Goal: Information Seeking & Learning: Learn about a topic

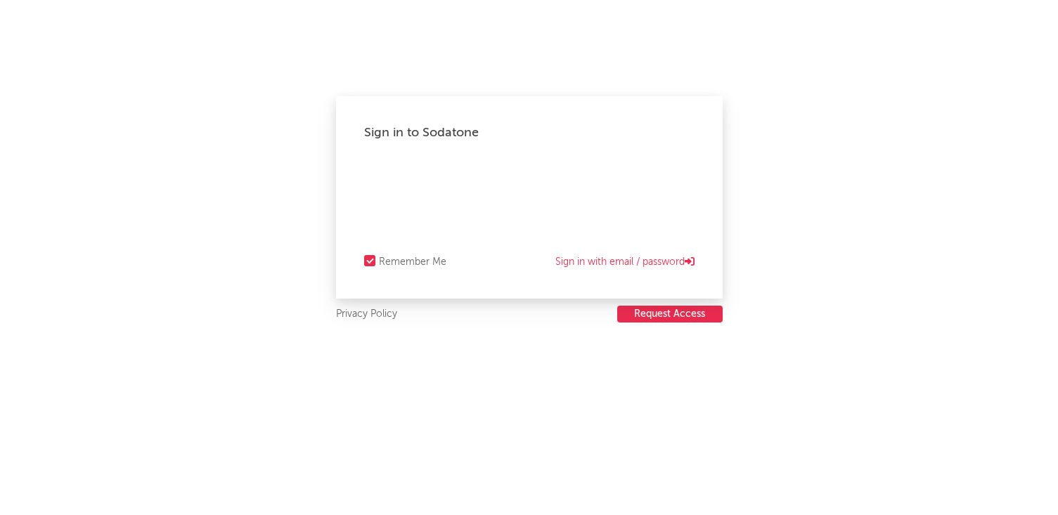
select select "recorded_music"
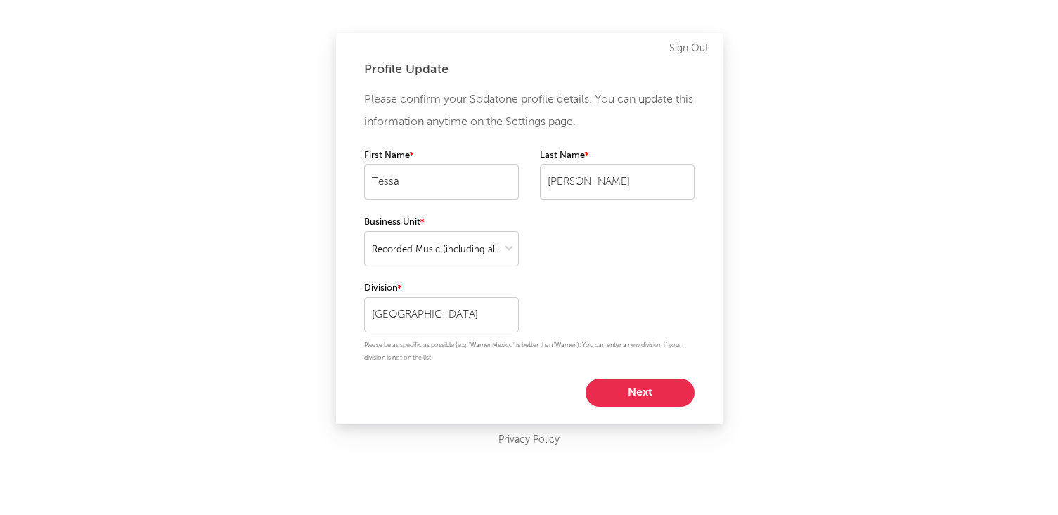
click at [644, 392] on button "Next" at bounding box center [639, 393] width 109 height 28
select select "other"
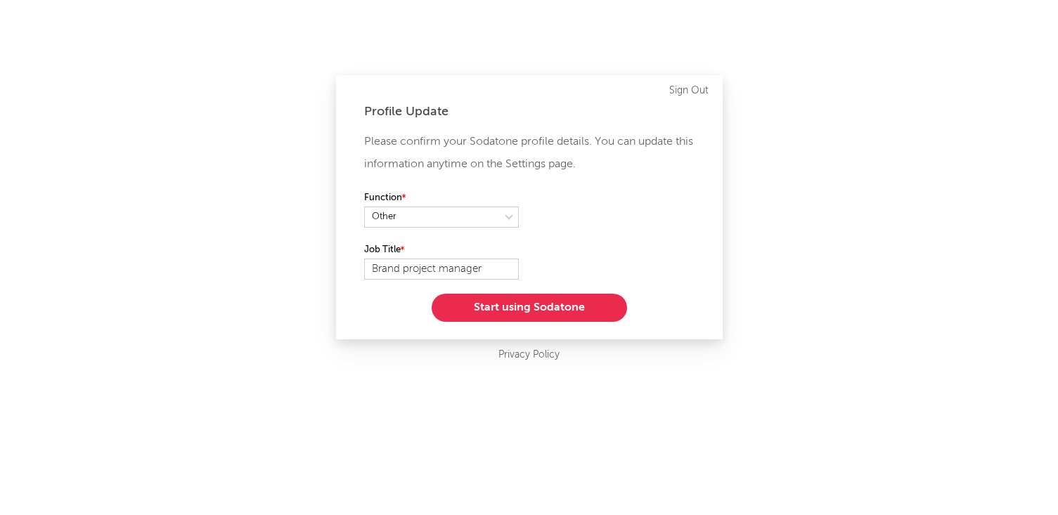
click at [578, 307] on button "Start using Sodatone" at bounding box center [529, 308] width 195 height 28
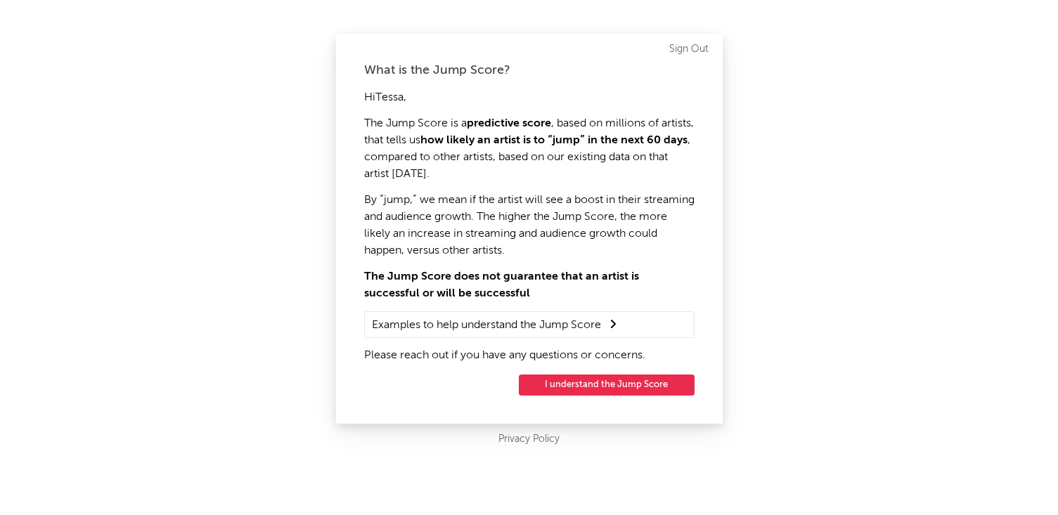
click at [608, 383] on button "I understand the Jump Score" at bounding box center [607, 385] width 176 height 21
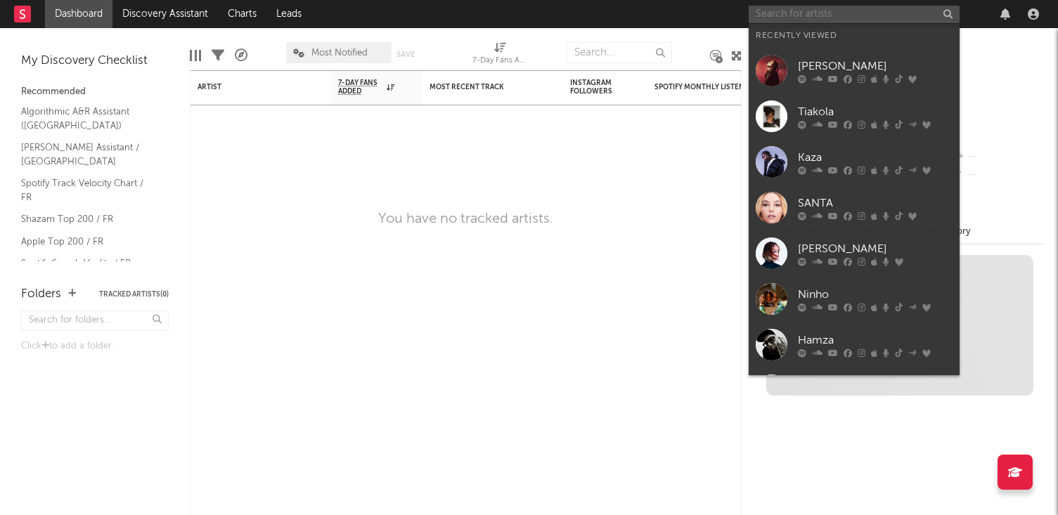
click at [869, 11] on input "text" at bounding box center [854, 15] width 211 height 18
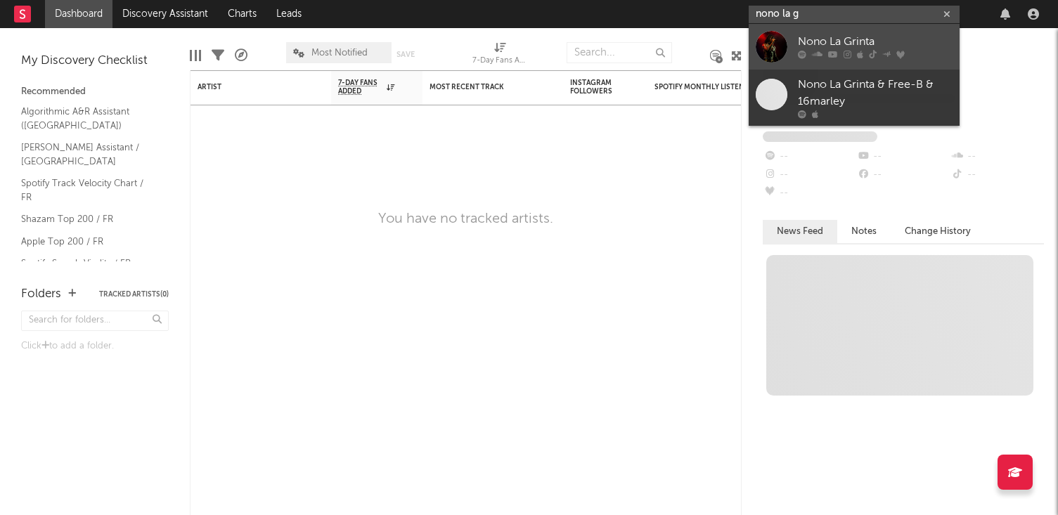
type input "nono la g"
click at [879, 34] on div "Nono La Grinta" at bounding box center [875, 42] width 155 height 17
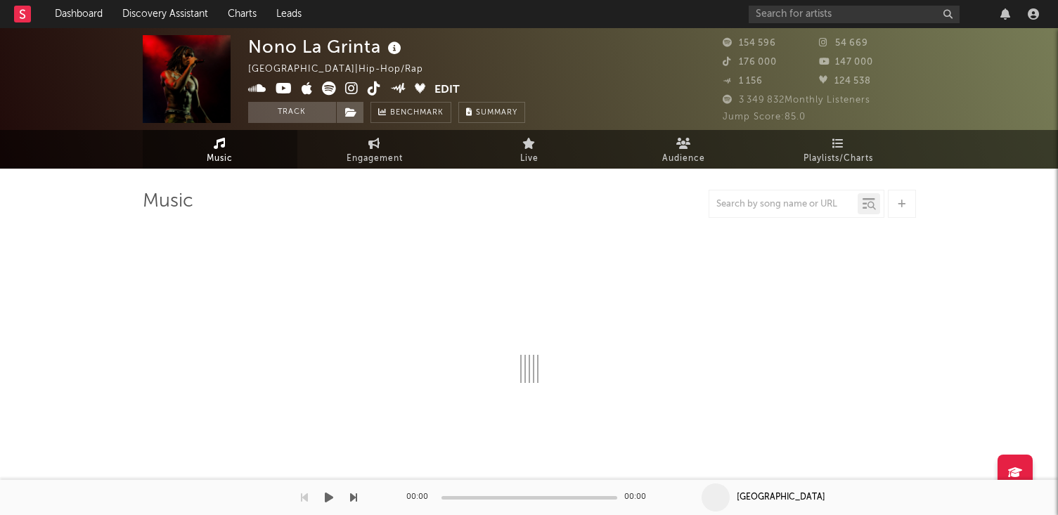
select select "6m"
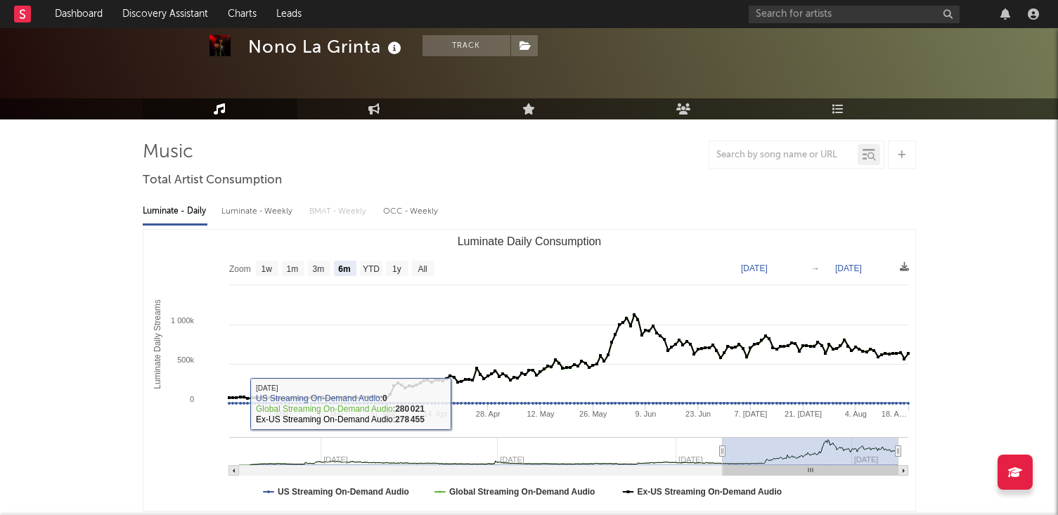
scroll to position [44, 0]
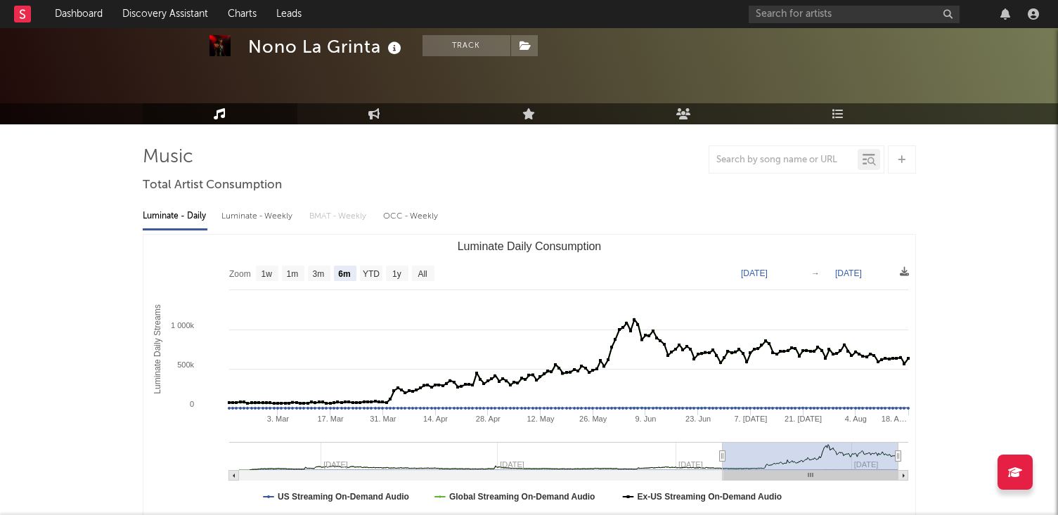
click at [425, 215] on div "OCC - Weekly" at bounding box center [411, 217] width 56 height 24
select select "1w"
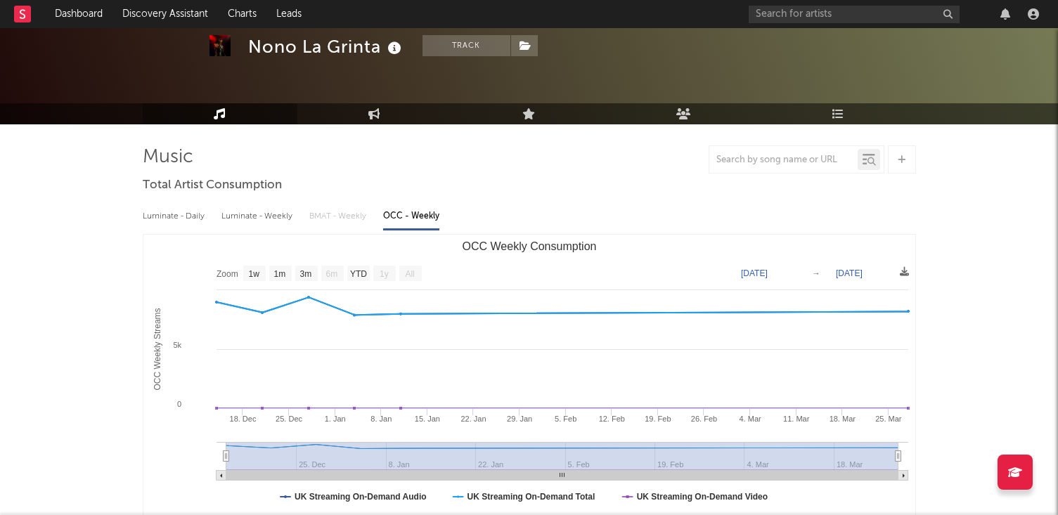
click at [173, 217] on div "Luminate - Daily" at bounding box center [175, 217] width 65 height 24
select select "6m"
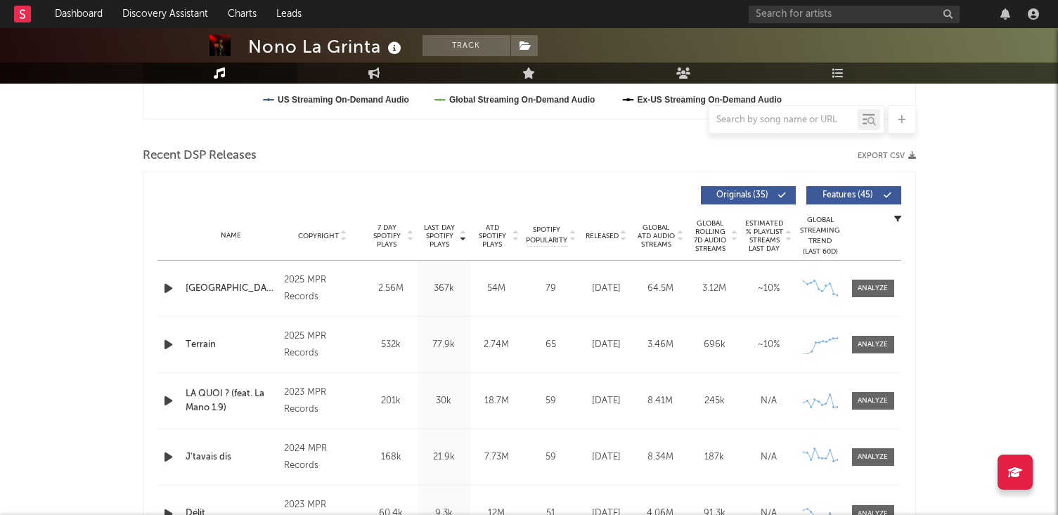
scroll to position [446, 0]
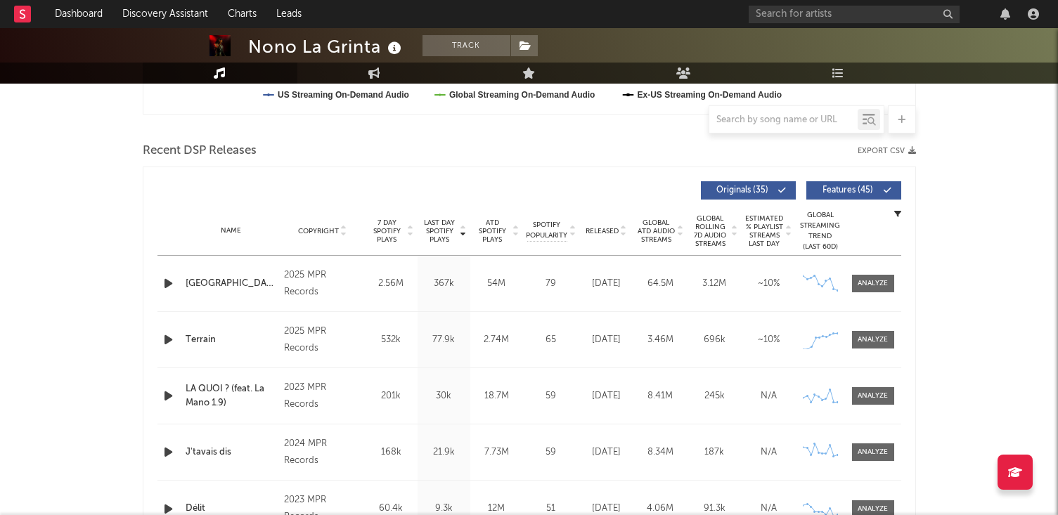
click at [410, 234] on icon at bounding box center [410, 234] width 7 height 6
click at [383, 232] on span "7 Day Spotify Plays" at bounding box center [386, 231] width 37 height 25
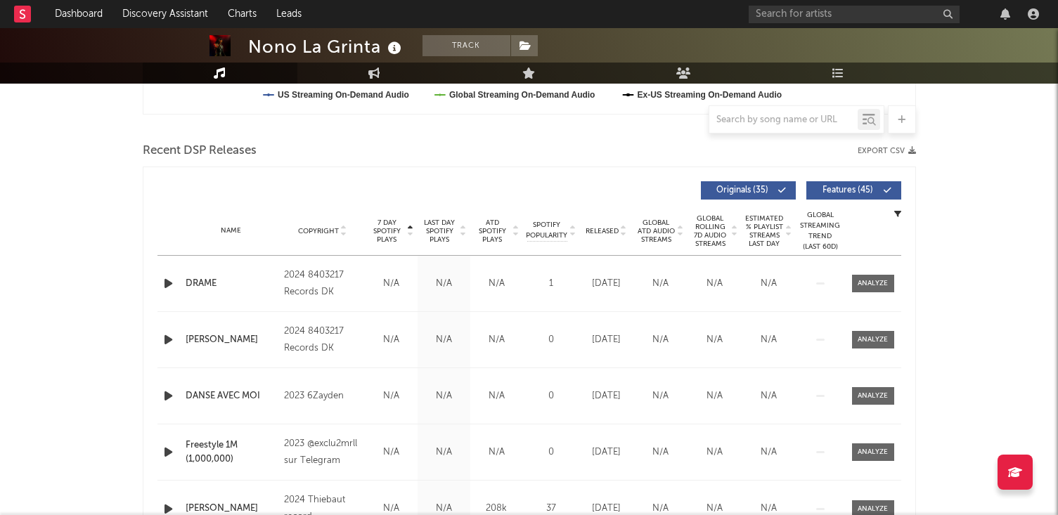
click at [383, 232] on span "7 Day Spotify Plays" at bounding box center [386, 231] width 37 height 25
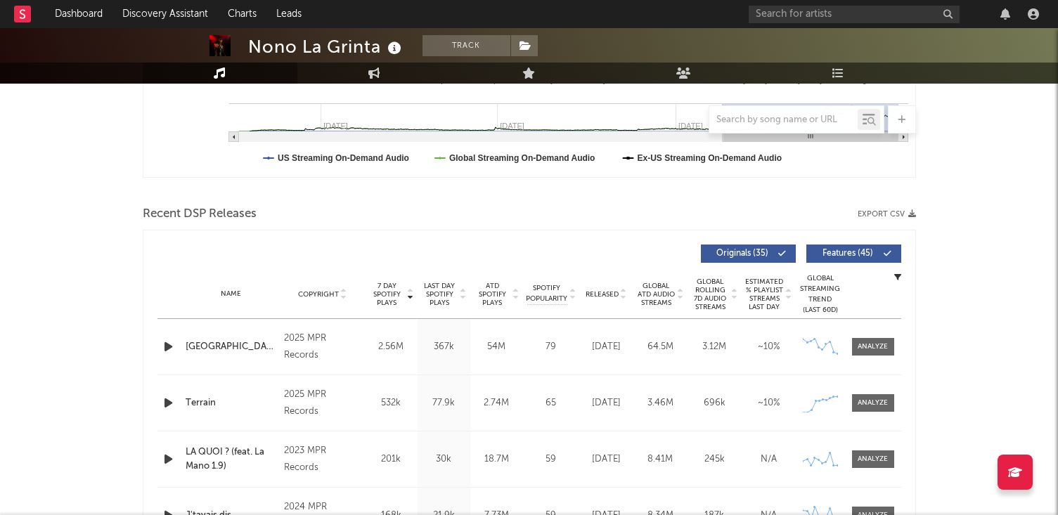
scroll to position [373, 0]
